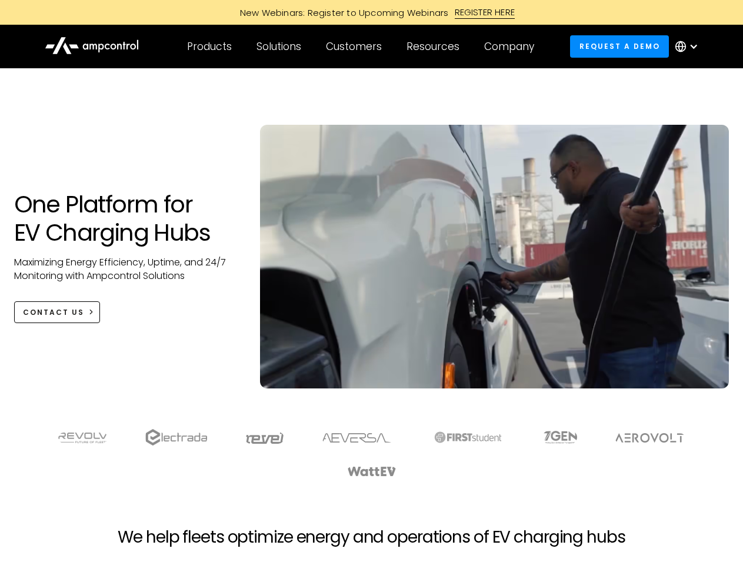
click at [362, 46] on div "Customers" at bounding box center [354, 46] width 56 height 13
click at [209, 46] on div "Products" at bounding box center [209, 46] width 45 height 13
click at [280, 46] on div "Solutions" at bounding box center [279, 46] width 45 height 13
click at [356, 46] on div "Customers" at bounding box center [354, 46] width 56 height 13
click at [436, 46] on div "Resources" at bounding box center [433, 46] width 53 height 13
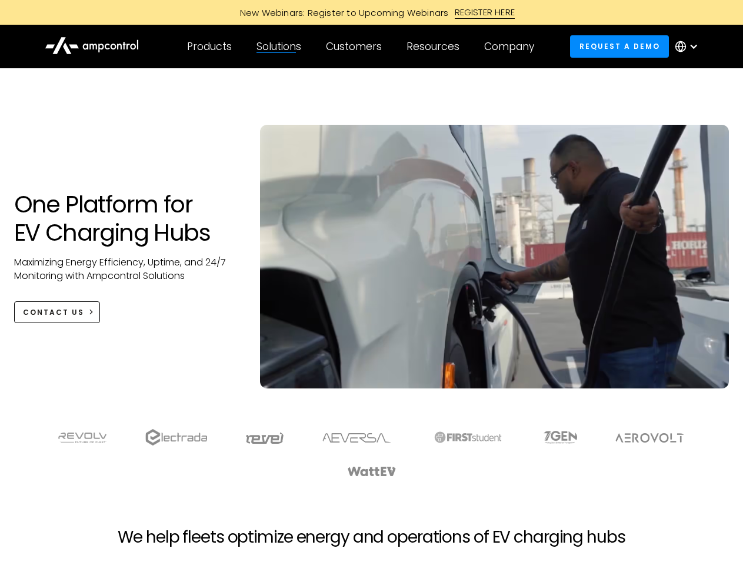
click at [513, 46] on div "Company" at bounding box center [509, 46] width 50 height 13
click at [690, 46] on div at bounding box center [693, 46] width 9 height 9
